Goal: Task Accomplishment & Management: Complete application form

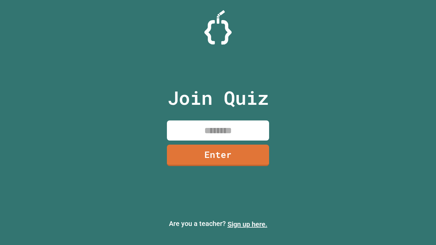
click at [247, 225] on link "Sign up here." at bounding box center [248, 224] width 40 height 8
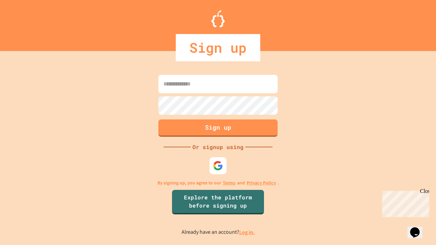
click at [247, 232] on link "Log in." at bounding box center [247, 232] width 16 height 7
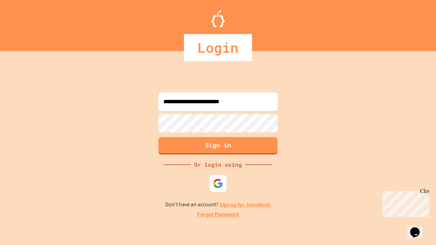
type input "**********"
